Goal: Transaction & Acquisition: Download file/media

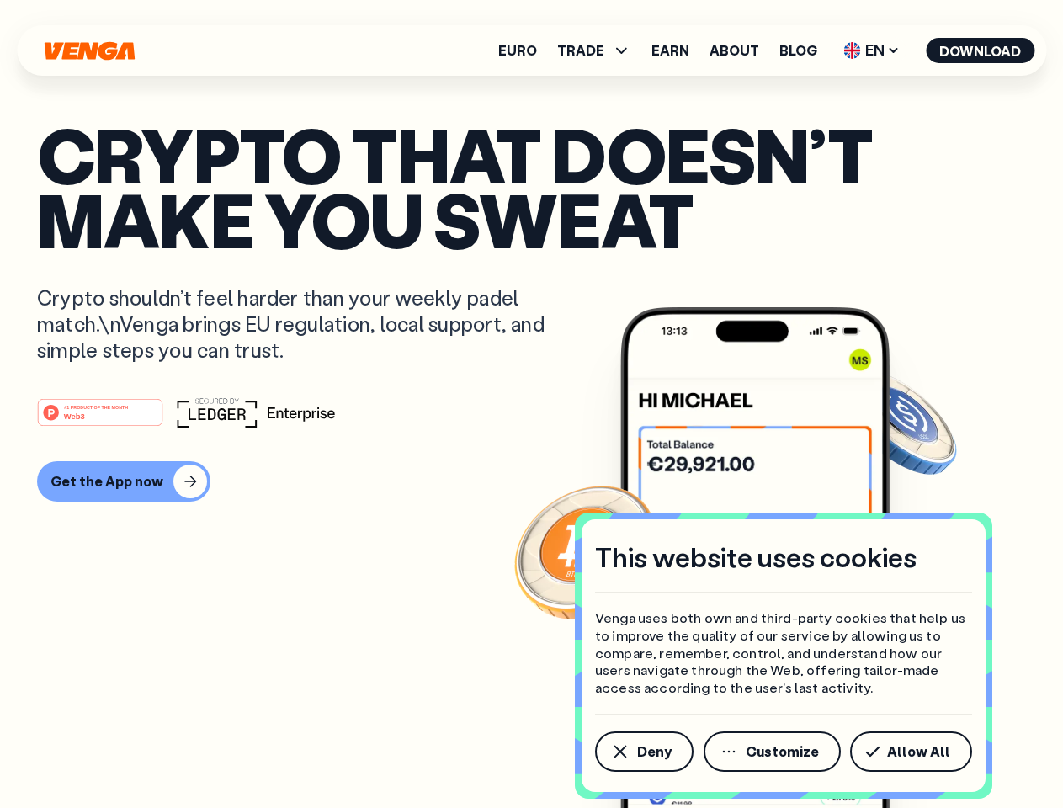
click at [531, 404] on div "#1 PRODUCT OF THE MONTH Web3" at bounding box center [531, 412] width 989 height 30
click at [643, 752] on span "Deny" at bounding box center [654, 751] width 35 height 13
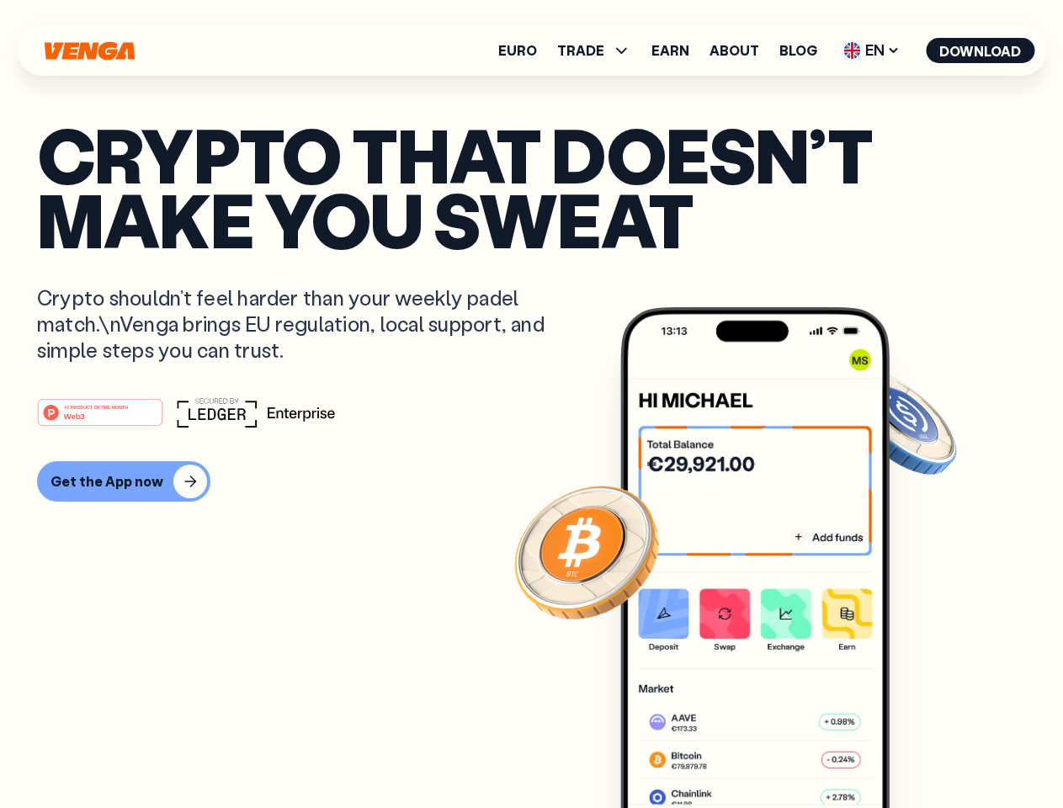
click at [774, 752] on img at bounding box center [754, 589] width 269 height 564
click at [914, 752] on article "Crypto that doesn’t make you sweat Crypto shouldn’t feel harder than your weekl…" at bounding box center [531, 437] width 989 height 631
click at [599, 51] on span "TRADE" at bounding box center [580, 50] width 47 height 13
click at [872, 51] on span "EN" at bounding box center [872, 50] width 68 height 27
click at [981, 51] on button "Download" at bounding box center [980, 50] width 109 height 25
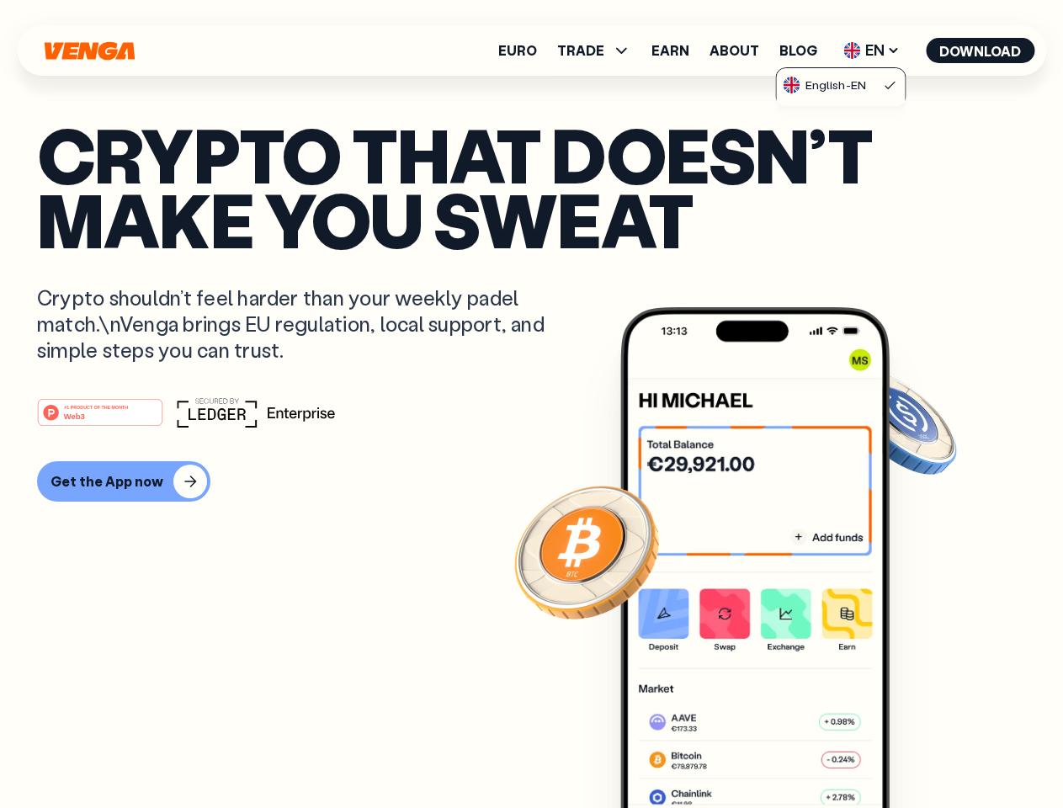
click at [531, 450] on div "#1 PRODUCT OF THE MONTH Web3 Get the App now" at bounding box center [531, 449] width 989 height 104
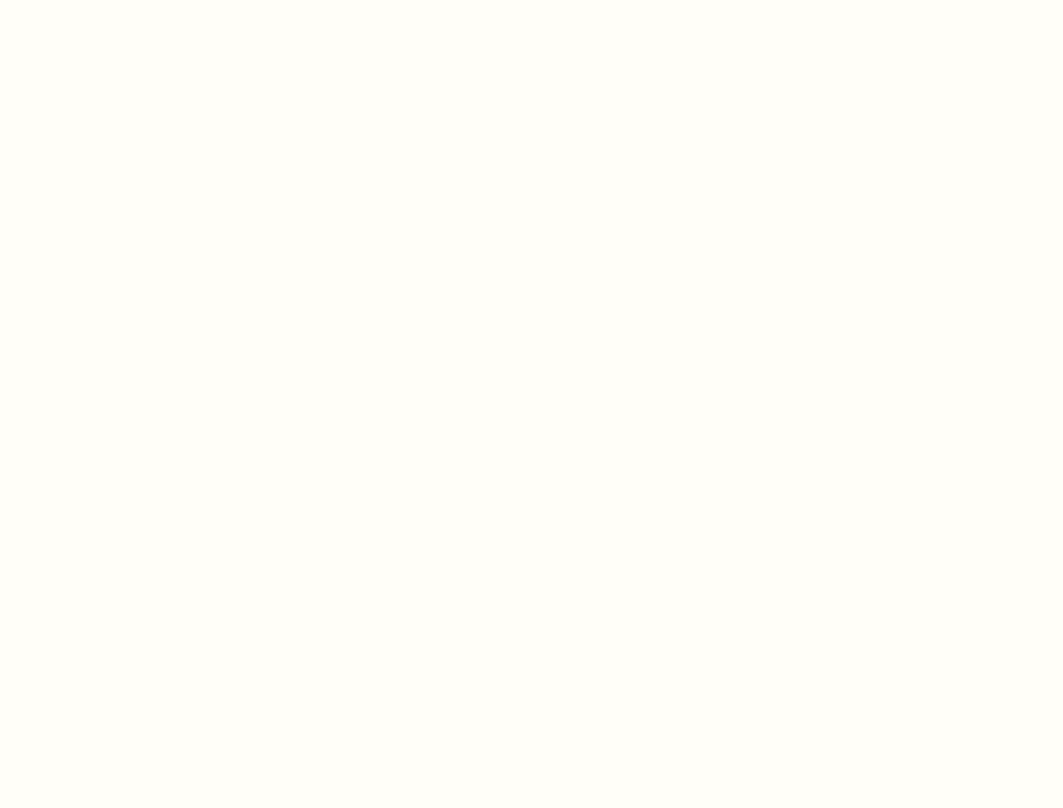
click at [103, 0] on html "This website uses cookies Venga uses both own and third-party cookies that help…" at bounding box center [531, 0] width 1063 height 0
